Goal: Information Seeking & Learning: Learn about a topic

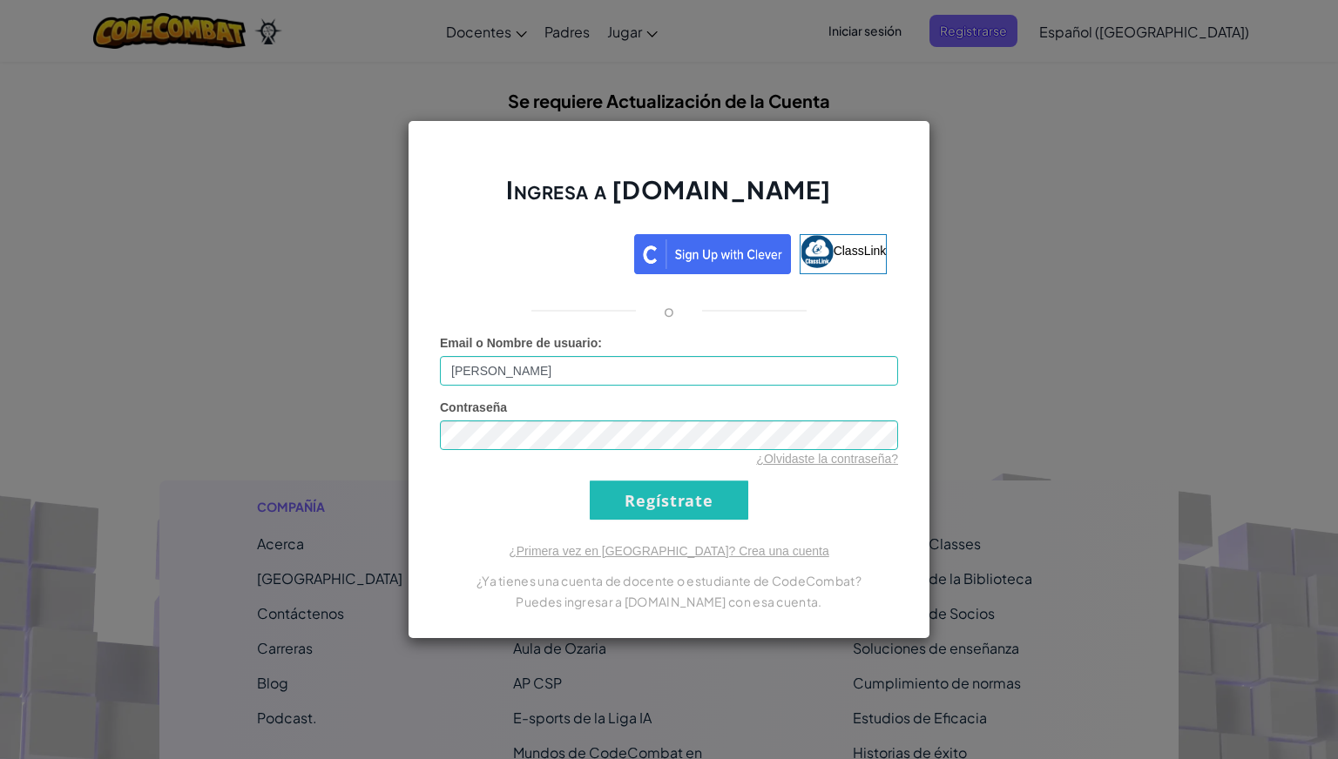
click at [604, 377] on input "[PERSON_NAME]" at bounding box center [669, 371] width 458 height 30
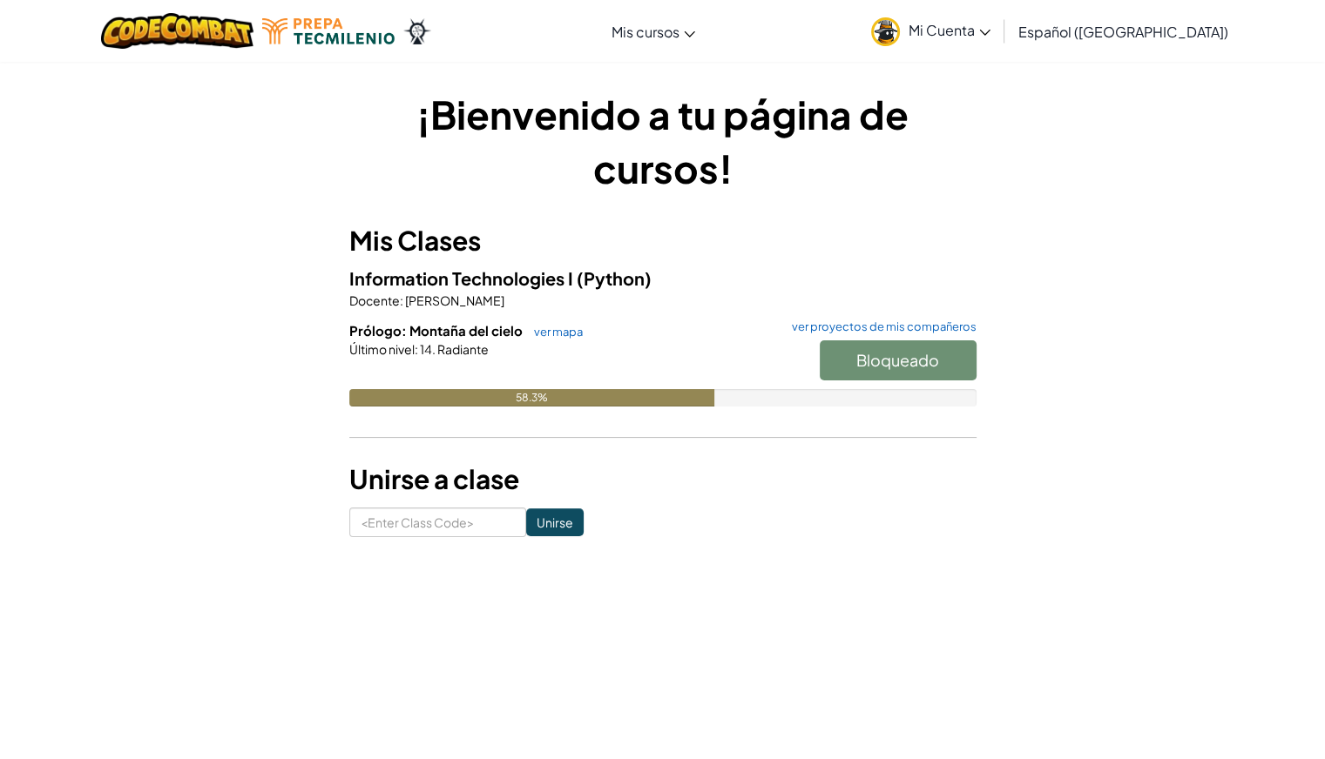
click at [880, 369] on div "Bloqueado" at bounding box center [889, 365] width 174 height 49
click at [549, 336] on link "ver mapa" at bounding box center [553, 332] width 57 height 14
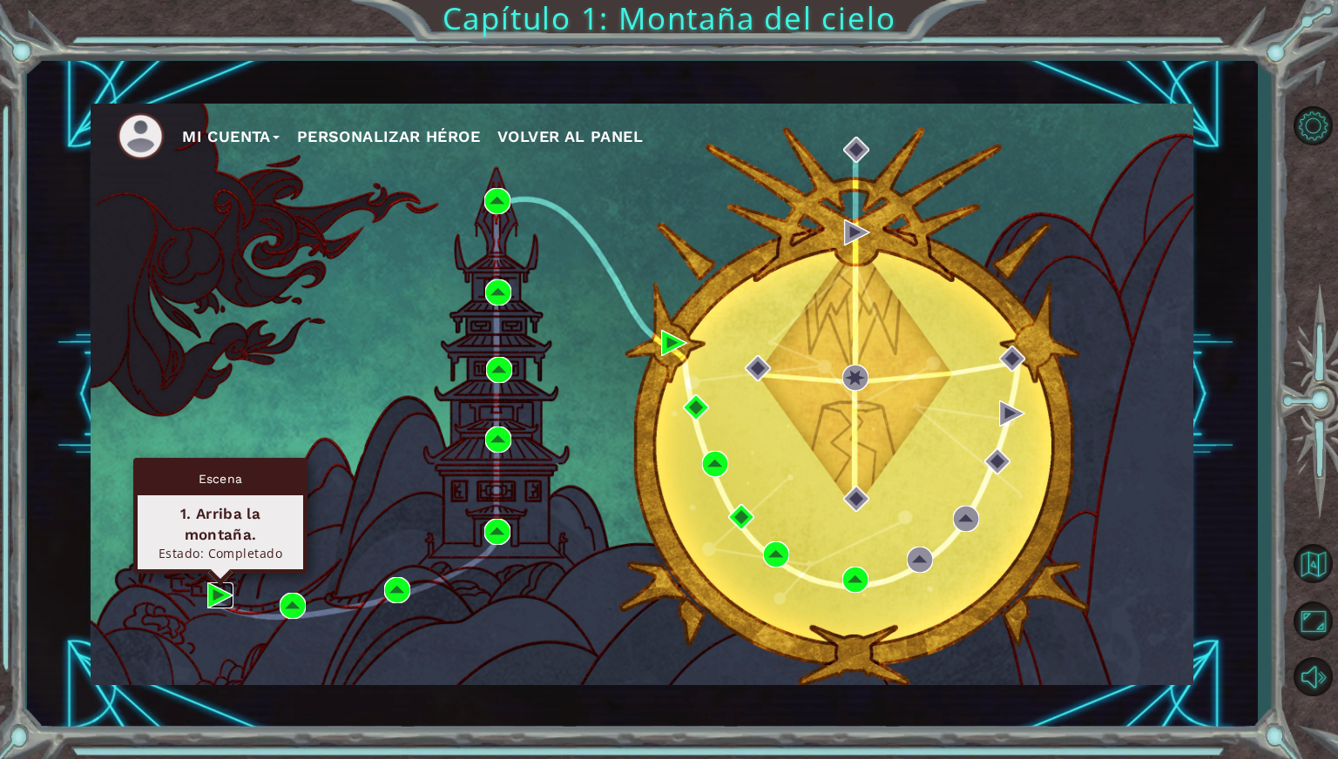
click at [218, 593] on img at bounding box center [220, 596] width 26 height 26
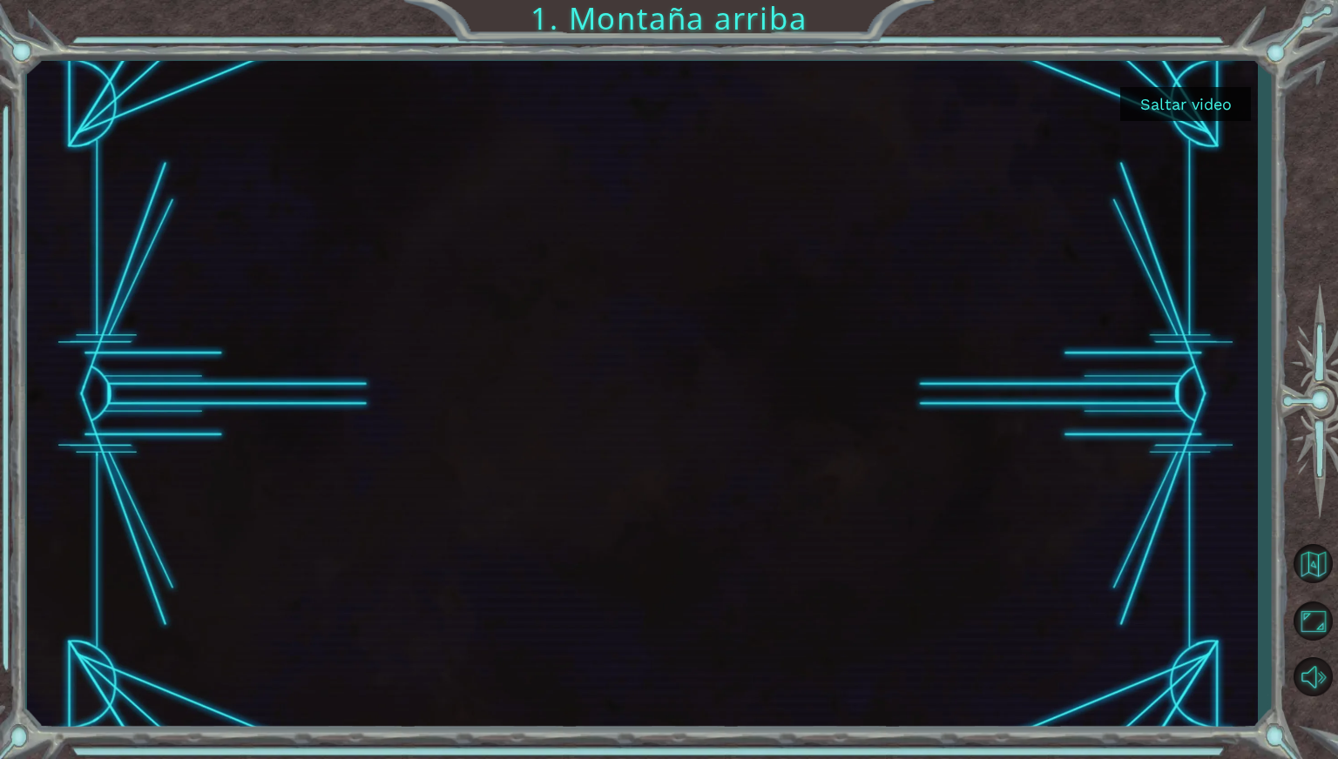
click at [1148, 109] on button "Saltar video" at bounding box center [1185, 104] width 131 height 34
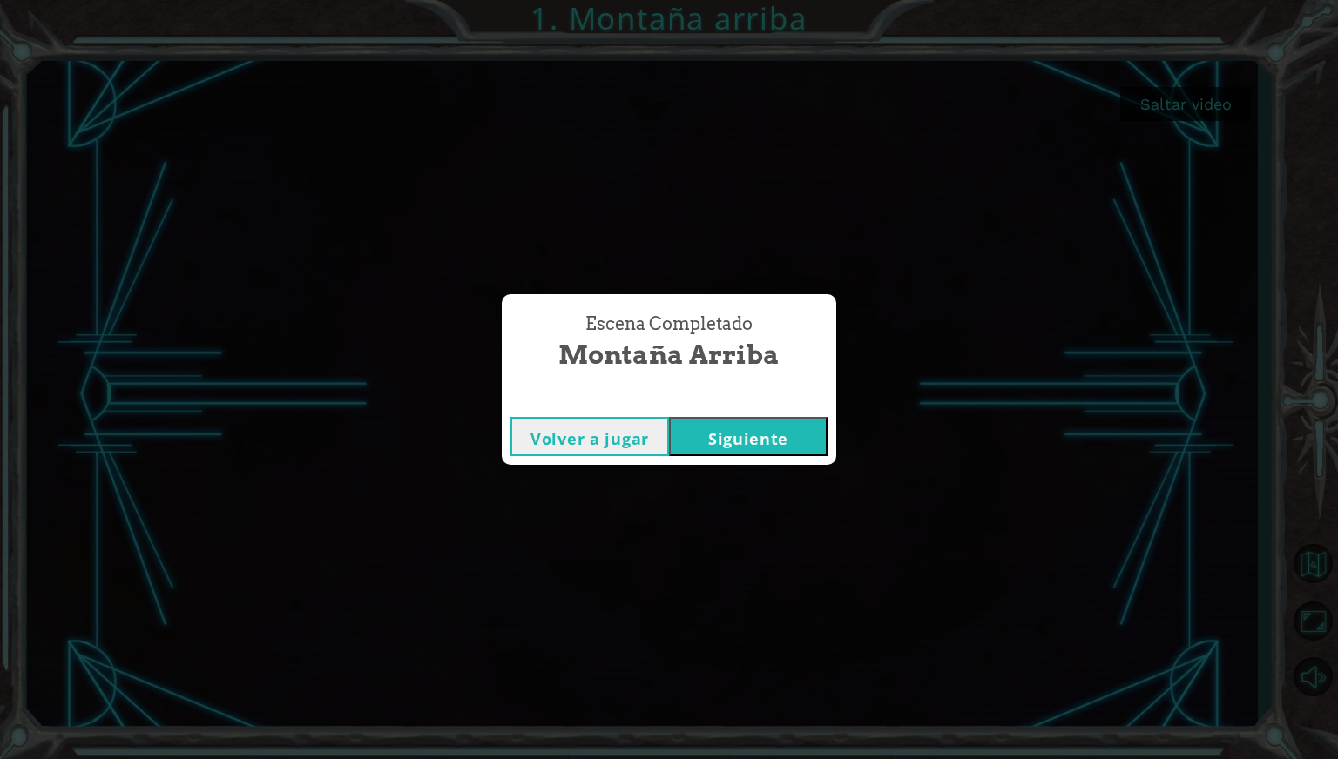
click at [761, 429] on button "Siguiente" at bounding box center [748, 436] width 159 height 39
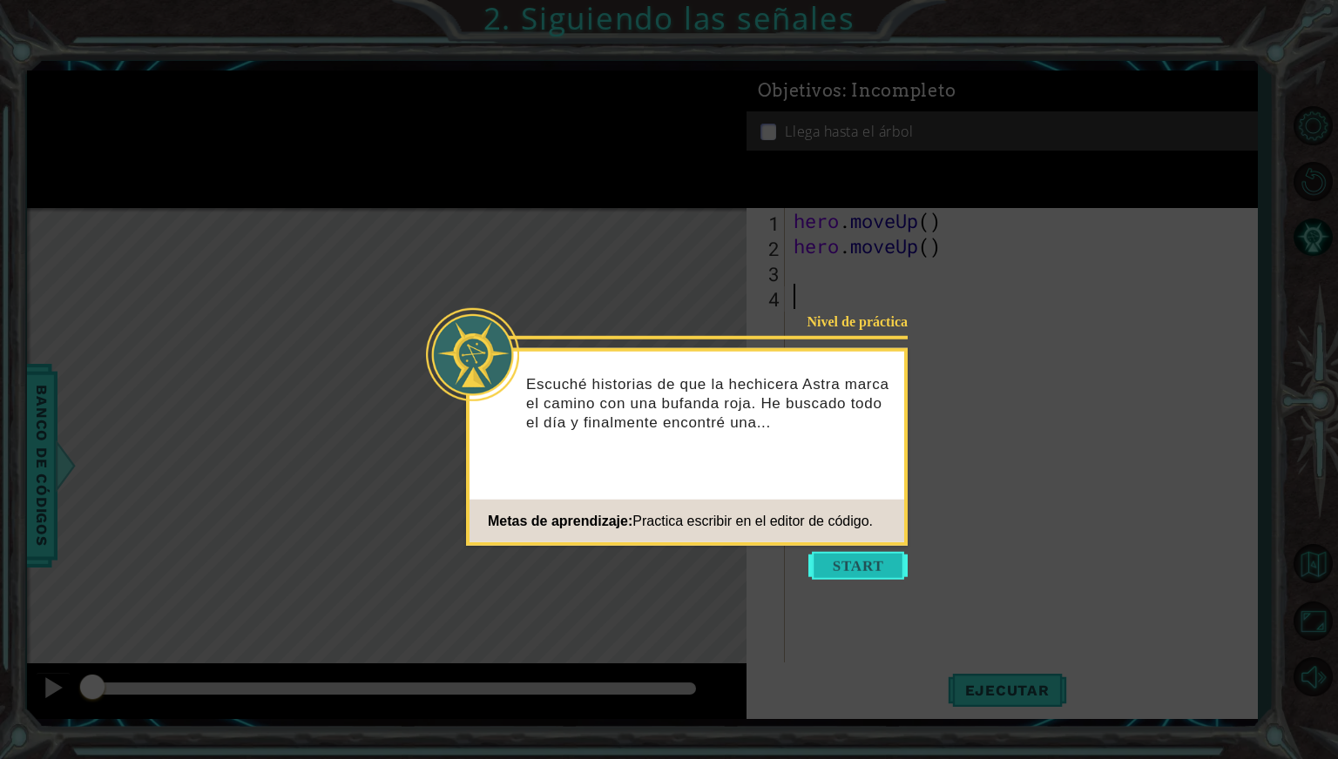
click at [882, 569] on button "Start" at bounding box center [857, 566] width 99 height 28
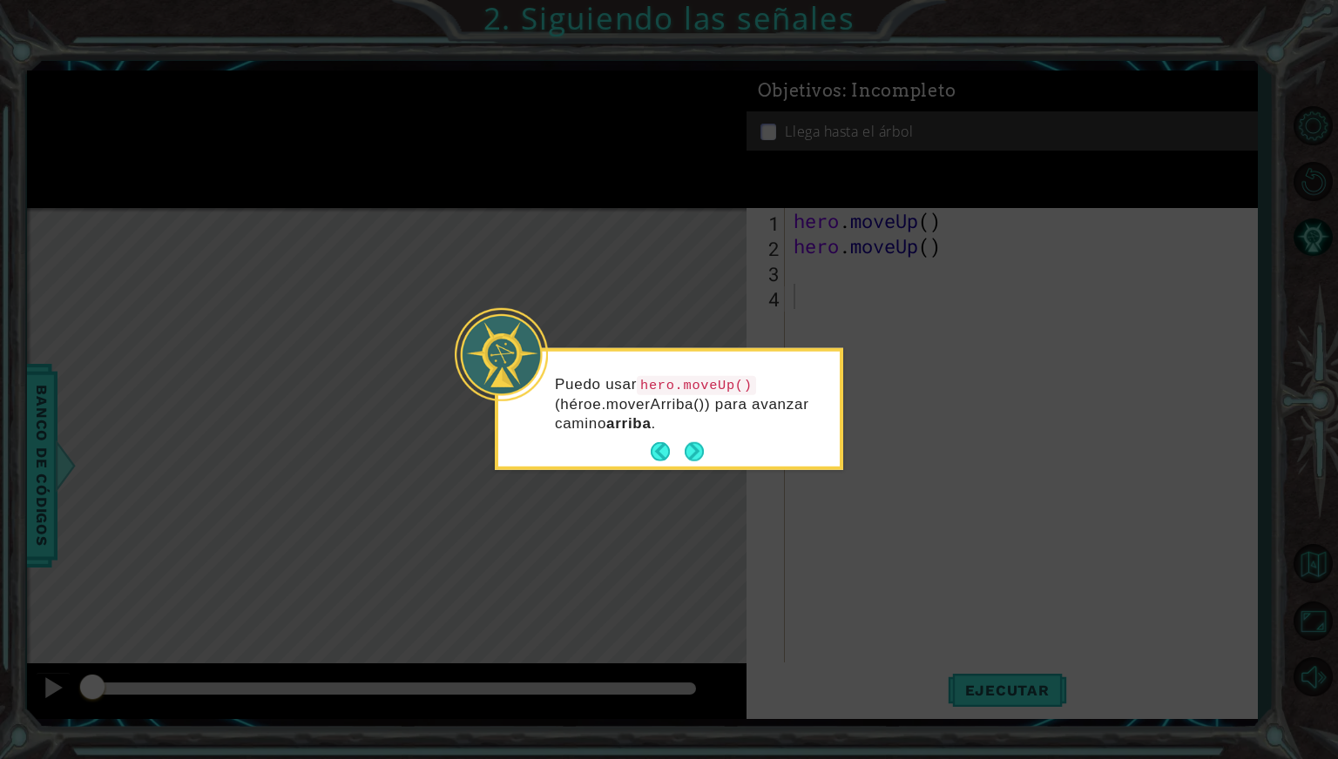
click at [550, 611] on icon at bounding box center [669, 379] width 1338 height 759
click at [704, 449] on button "Next" at bounding box center [694, 452] width 23 height 23
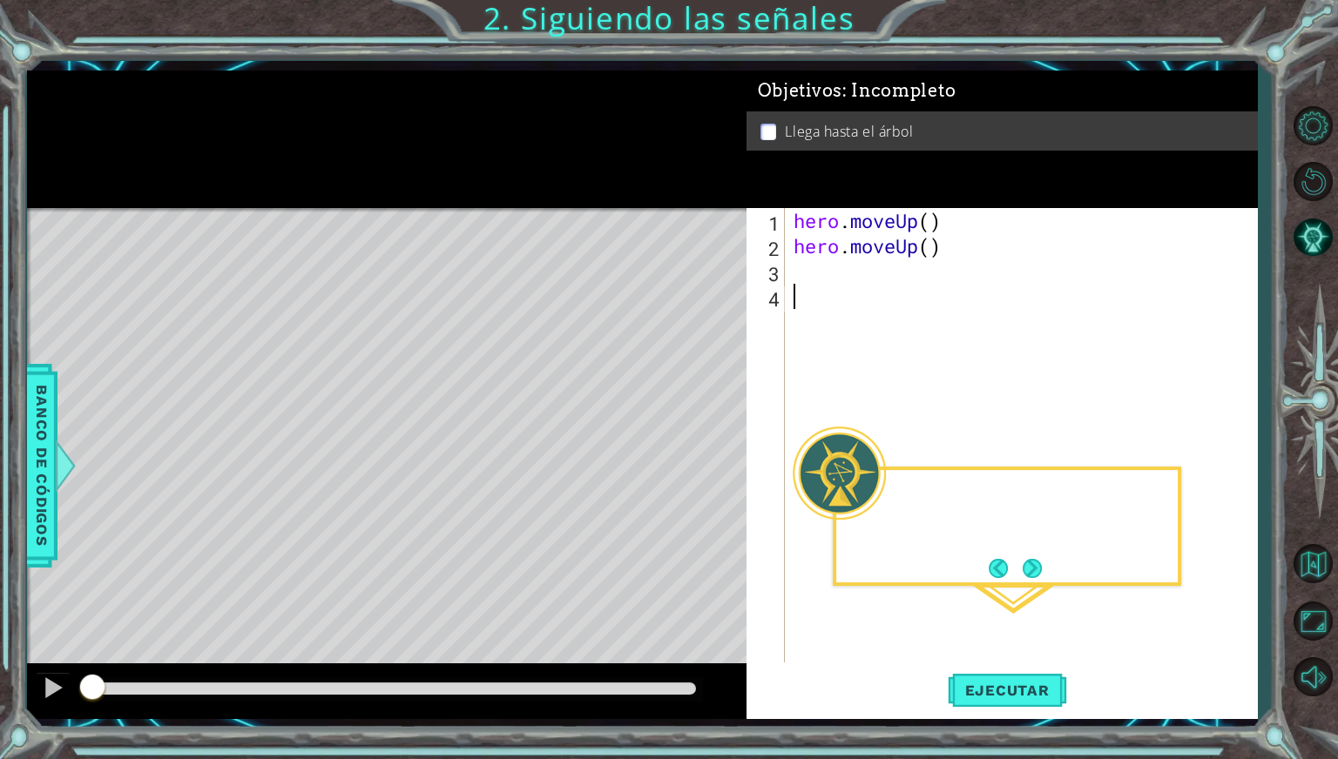
click at [704, 449] on div "Level Map" at bounding box center [429, 464] width 805 height 513
click at [1010, 680] on button "Ejecutar" at bounding box center [1007, 690] width 119 height 51
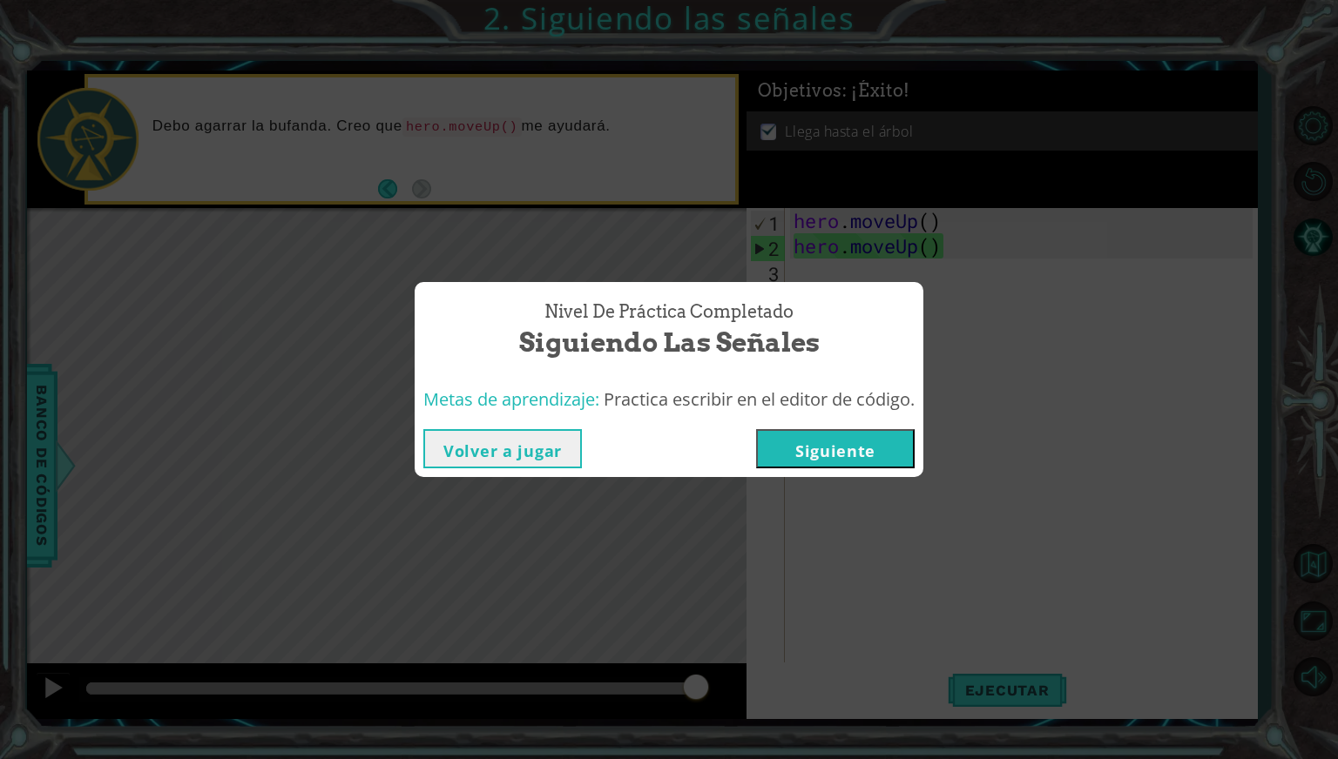
click at [536, 455] on button "Volver a jugar" at bounding box center [502, 448] width 159 height 39
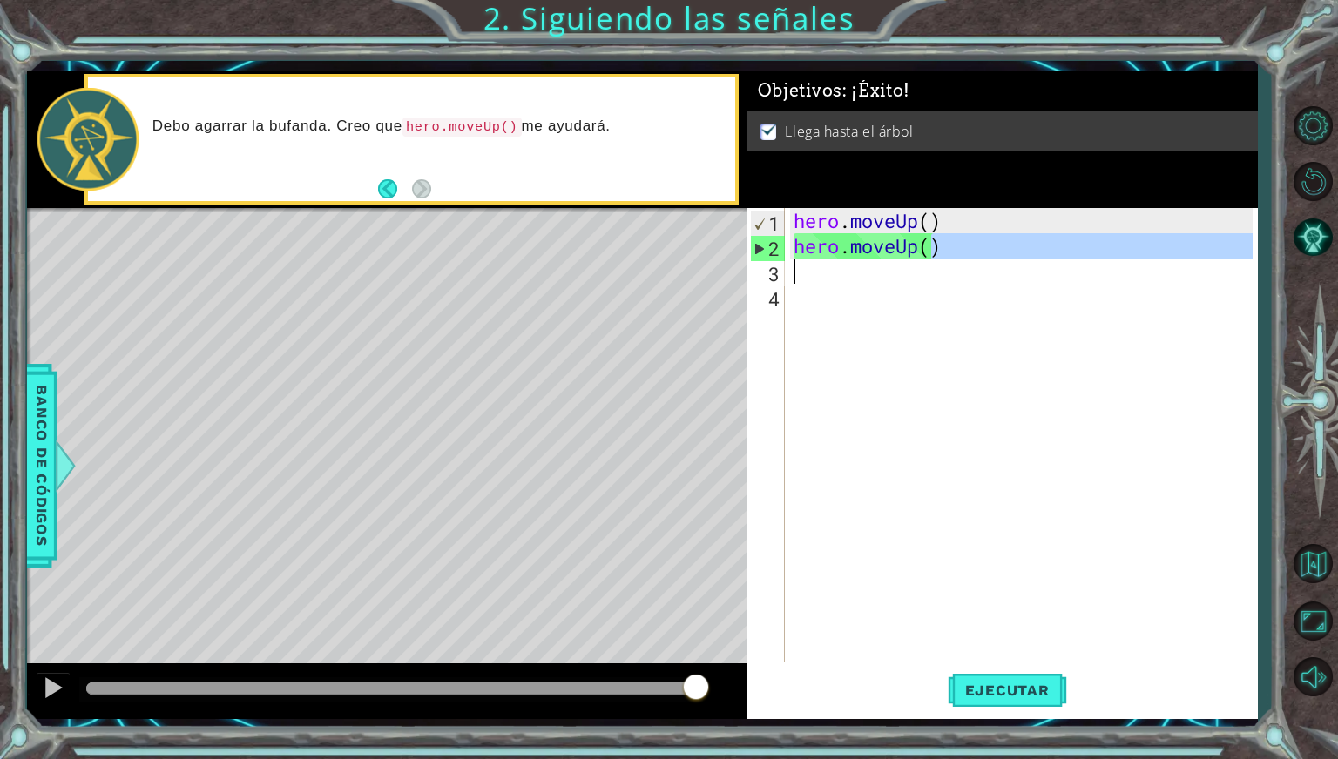
drag, startPoint x: 934, startPoint y: 255, endPoint x: 826, endPoint y: 261, distance: 108.2
click at [826, 261] on div "hero . moveUp ( ) hero . moveUp ( )" at bounding box center [1025, 460] width 471 height 505
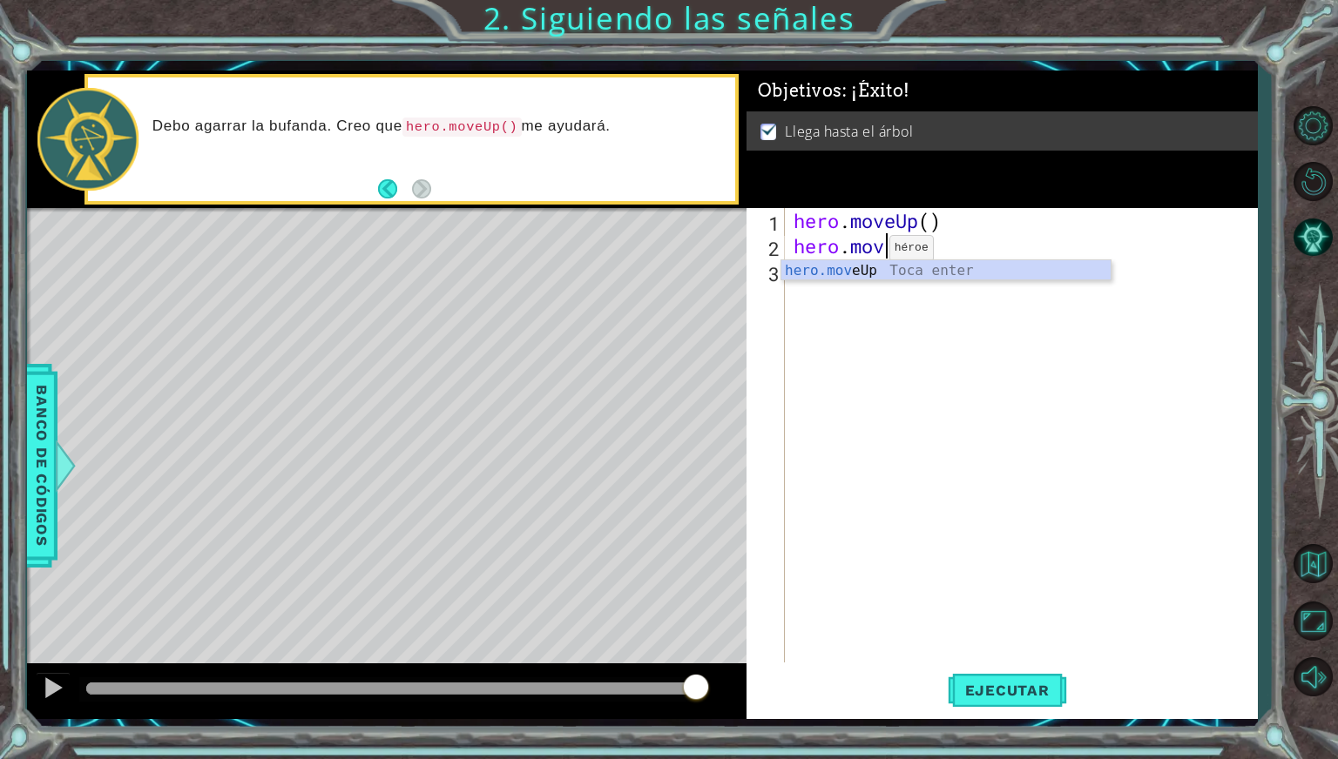
type textarea "h"
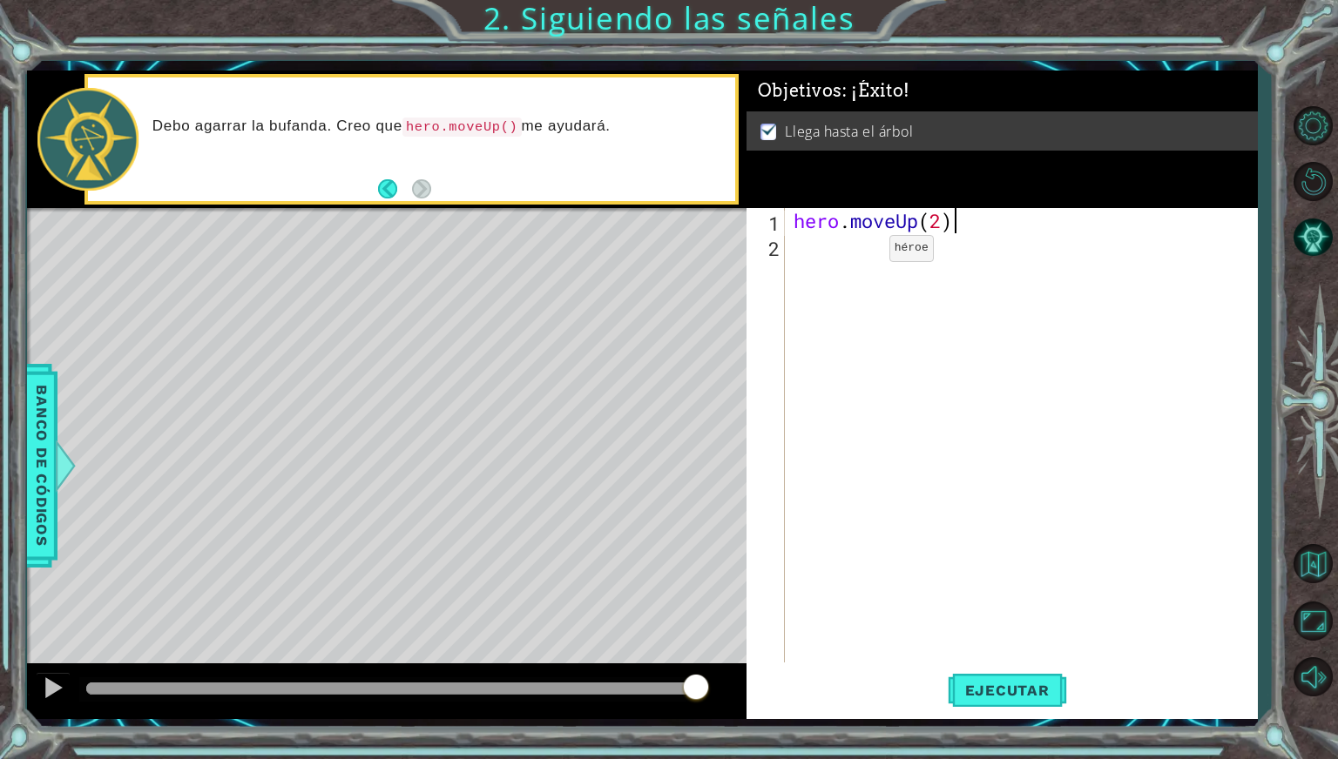
scroll to position [0, 6]
type textarea "hero.moveUp(2)"
click at [1021, 670] on button "Ejecutar" at bounding box center [1007, 690] width 119 height 51
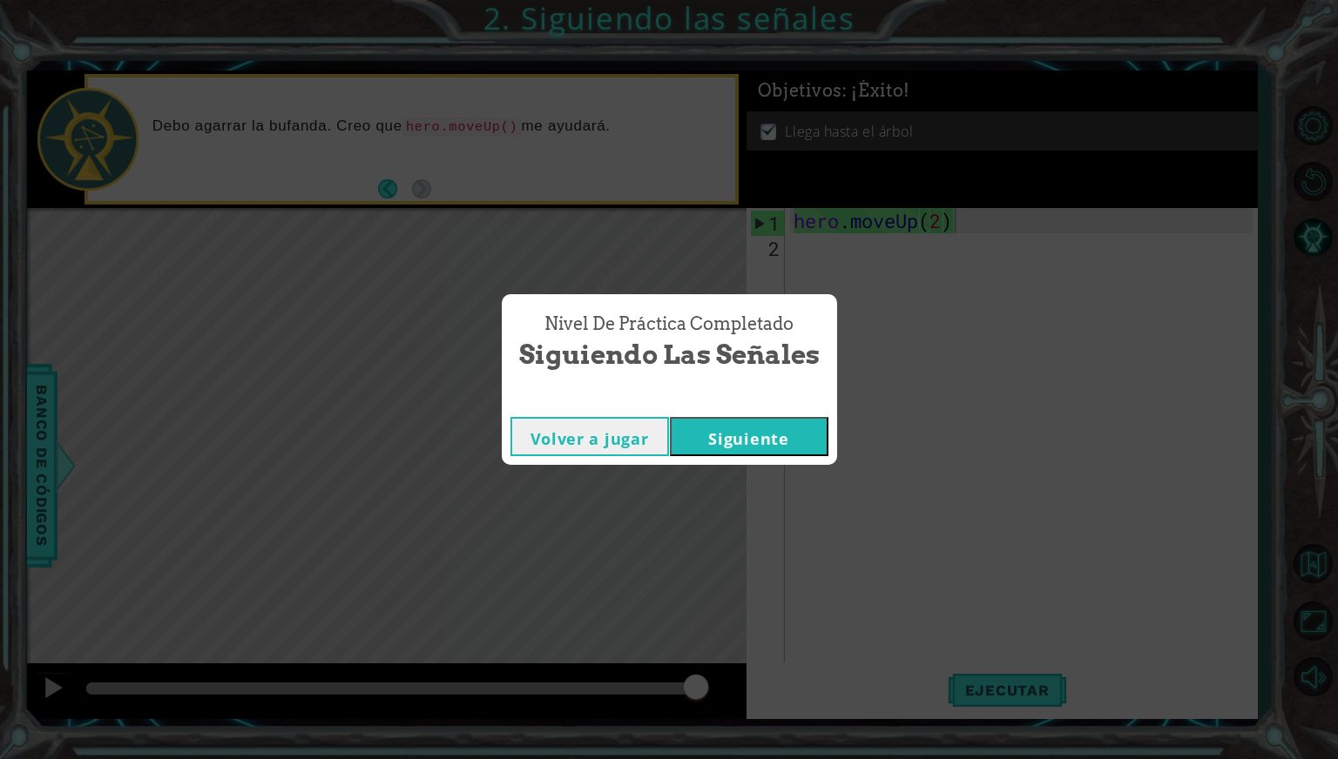
click at [624, 444] on button "Volver a jugar" at bounding box center [589, 436] width 159 height 39
